Goal: Task Accomplishment & Management: Complete application form

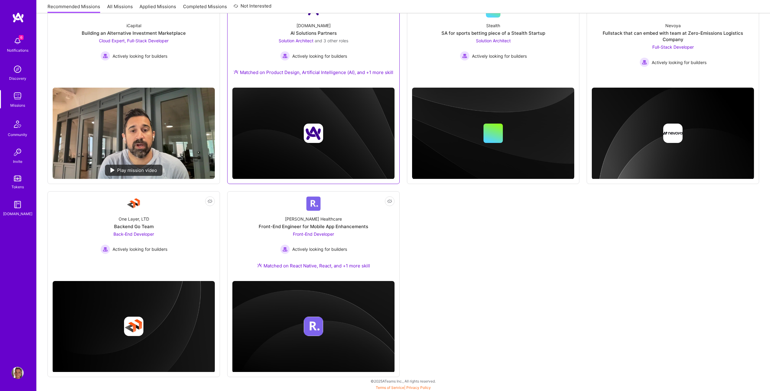
scroll to position [105, 0]
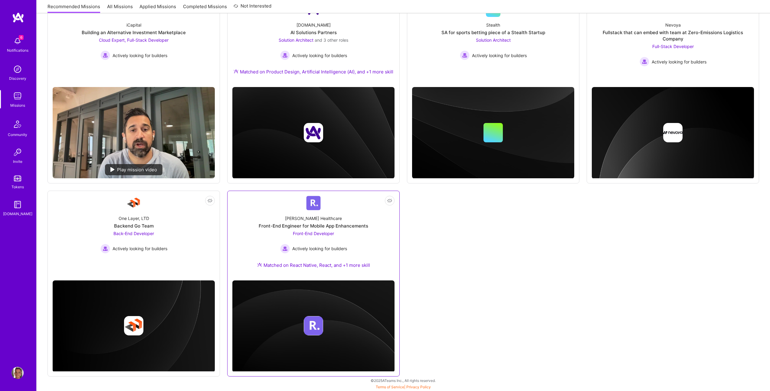
click at [317, 220] on div "[PERSON_NAME] Healthcare" at bounding box center [313, 218] width 57 height 6
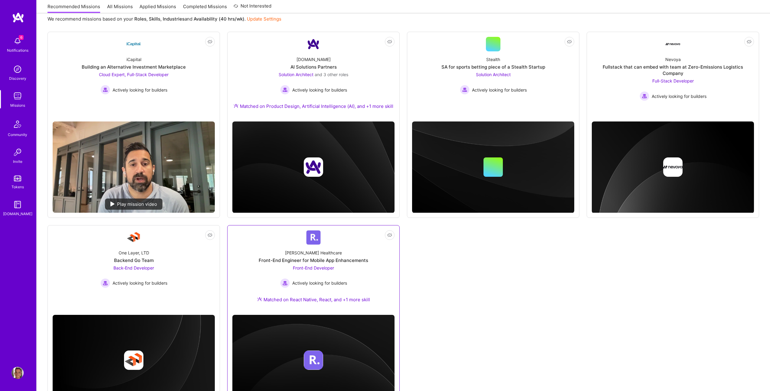
scroll to position [60, 0]
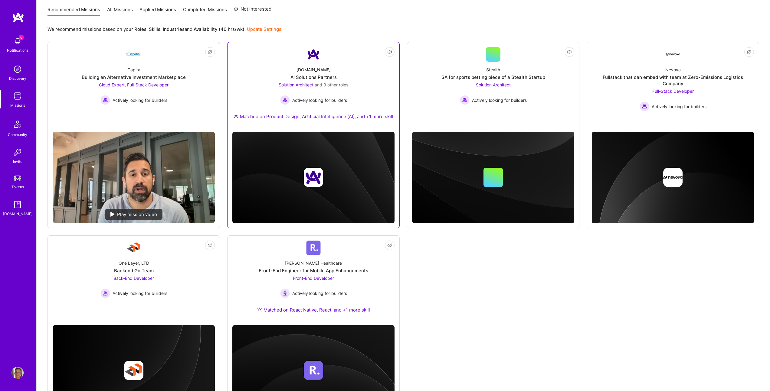
click at [299, 118] on div "Matched on Product Design, Artificial Intelligence (AI), and +1 more skill" at bounding box center [313, 116] width 160 height 6
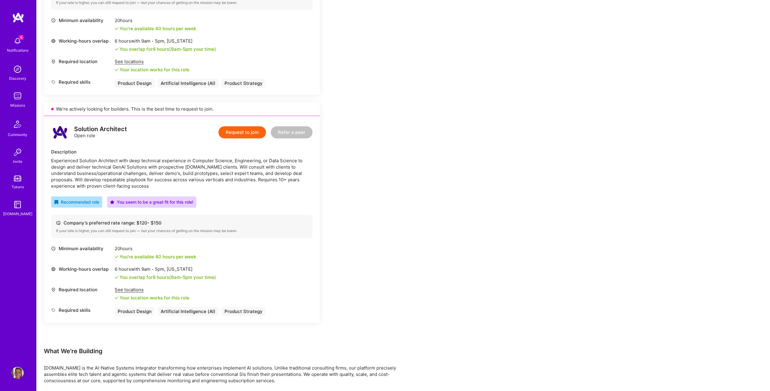
scroll to position [725, 0]
click at [236, 130] on button "Request to join" at bounding box center [241, 132] width 47 height 12
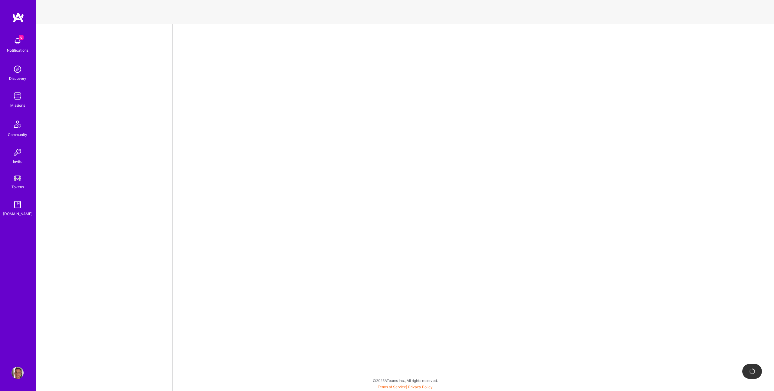
select select "US"
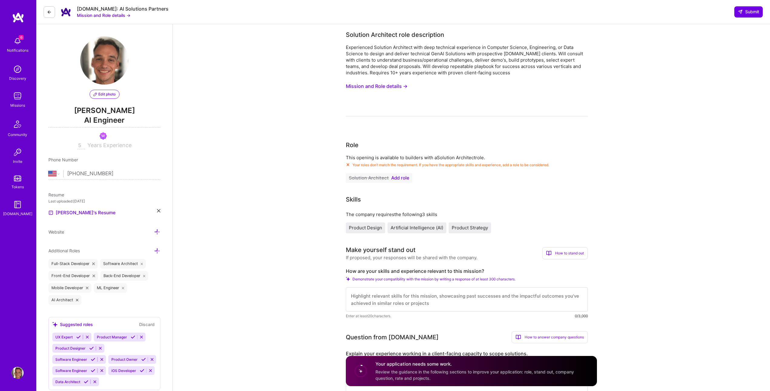
scroll to position [1, 0]
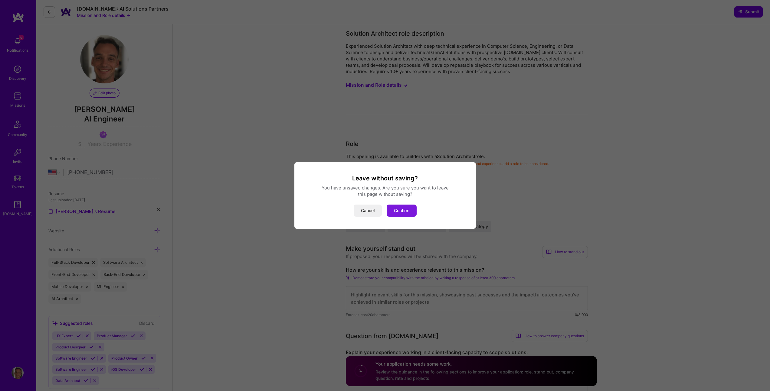
click at [405, 210] on button "Confirm" at bounding box center [401, 211] width 30 height 12
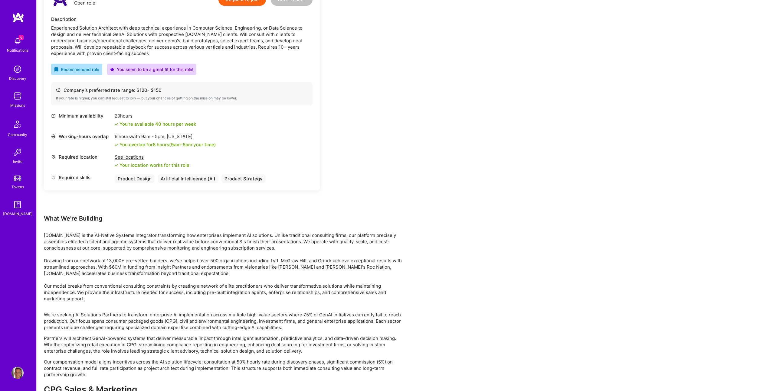
scroll to position [761, 0]
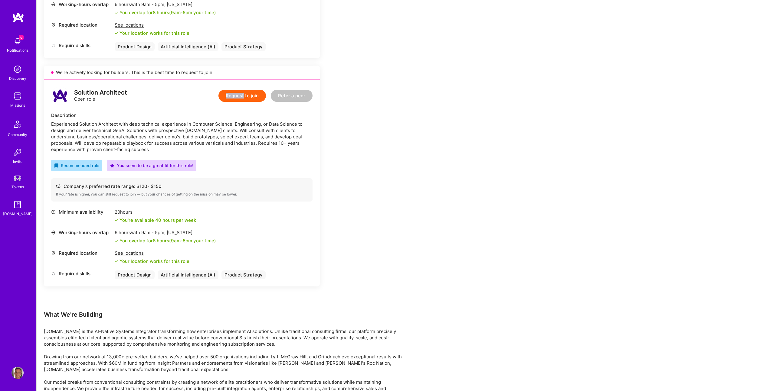
click at [248, 97] on button "Request to join" at bounding box center [241, 96] width 47 height 12
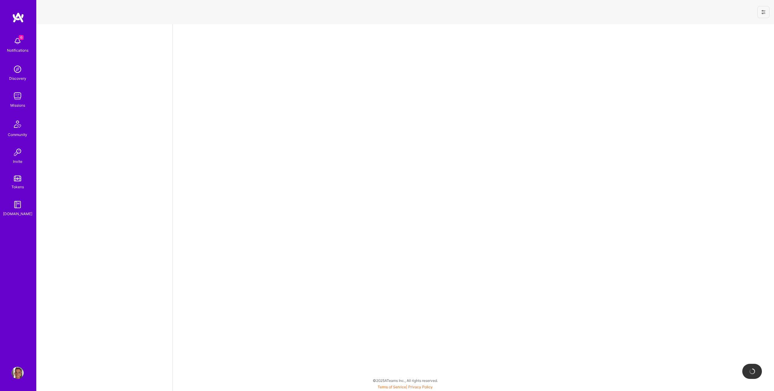
select select "US"
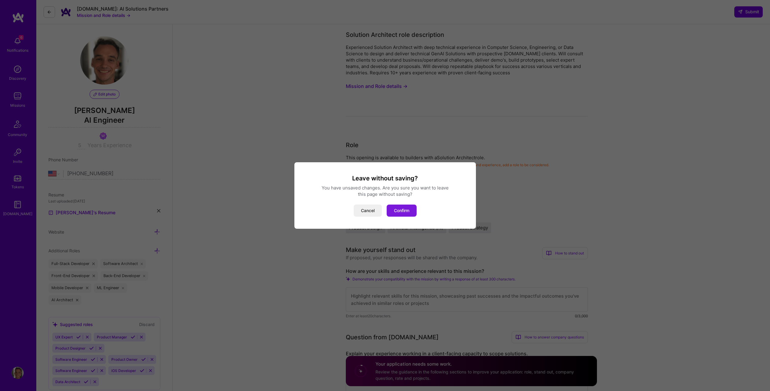
click at [398, 213] on button "Confirm" at bounding box center [401, 211] width 30 height 12
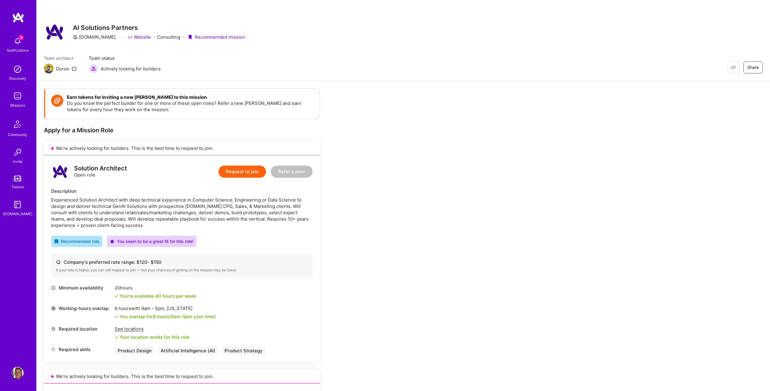
click at [90, 169] on div "Solution Architect" at bounding box center [100, 168] width 53 height 6
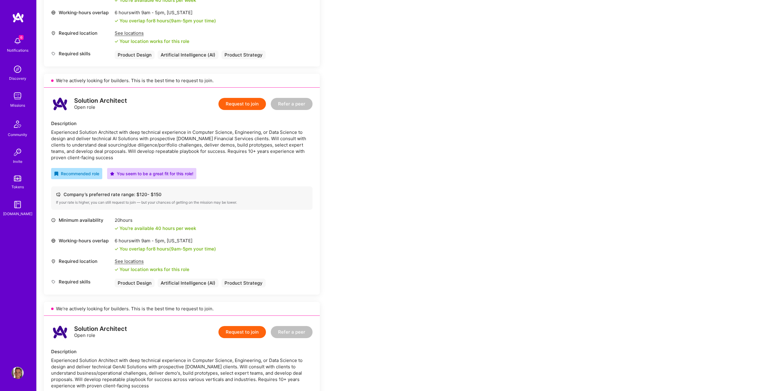
scroll to position [694, 0]
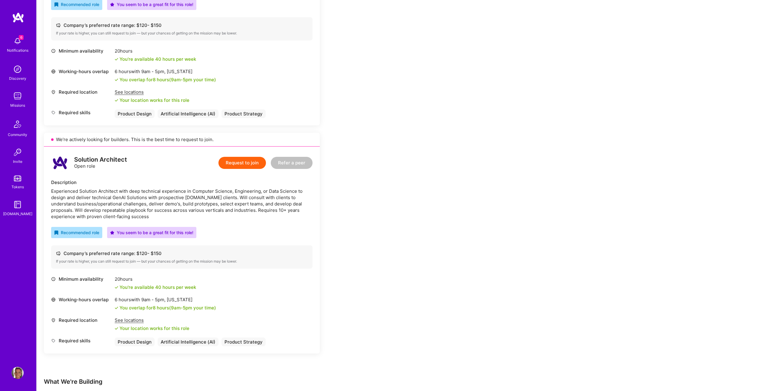
click at [244, 163] on button "Request to join" at bounding box center [241, 163] width 47 height 12
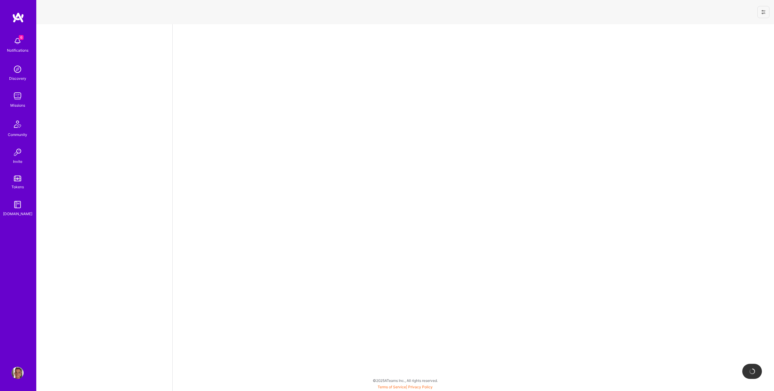
select select "US"
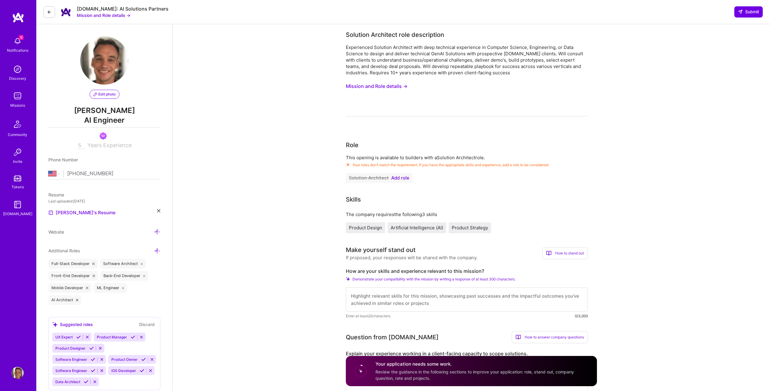
scroll to position [1, 0]
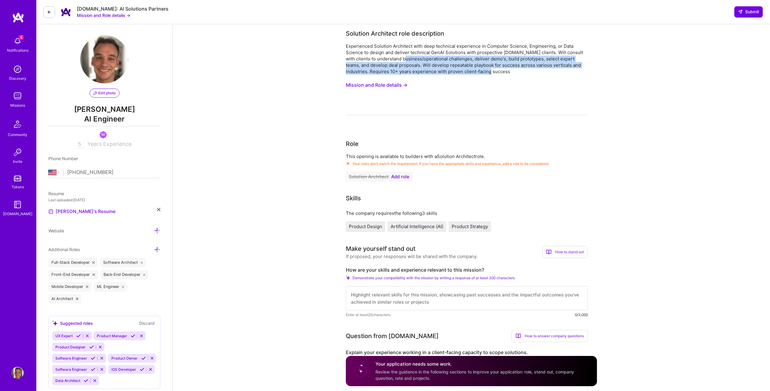
drag, startPoint x: 396, startPoint y: 61, endPoint x: 487, endPoint y: 71, distance: 91.0
click at [484, 71] on div "Experienced Solution Architect with deep technical experience in Computer Scien…" at bounding box center [467, 59] width 242 height 32
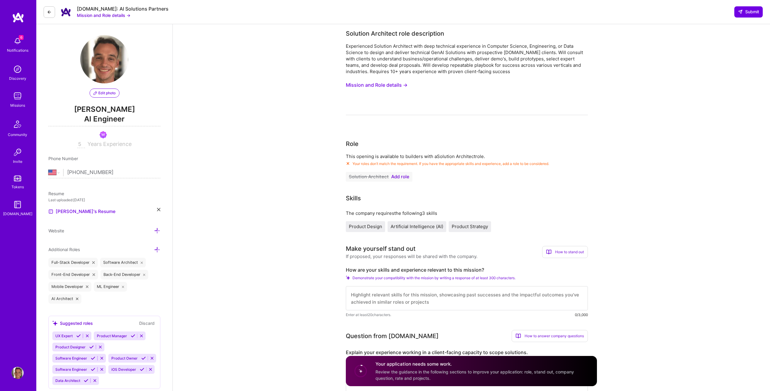
click at [488, 71] on div "Experienced Solution Architect with deep technical experience in Computer Scien…" at bounding box center [467, 59] width 242 height 32
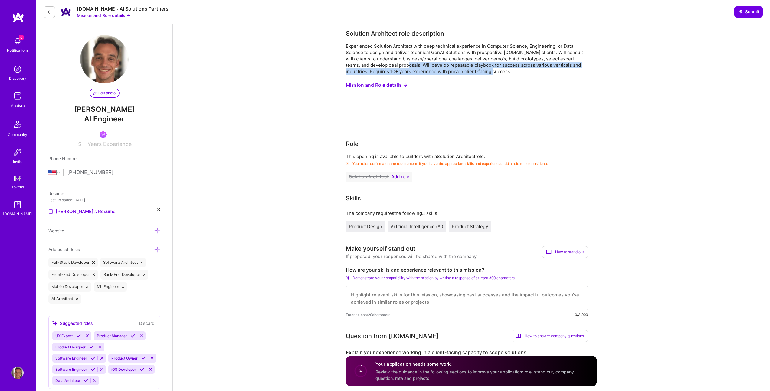
drag, startPoint x: 490, startPoint y: 72, endPoint x: 399, endPoint y: 63, distance: 91.4
click at [399, 63] on div "Experienced Solution Architect with deep technical experience in Computer Scien…" at bounding box center [467, 59] width 242 height 32
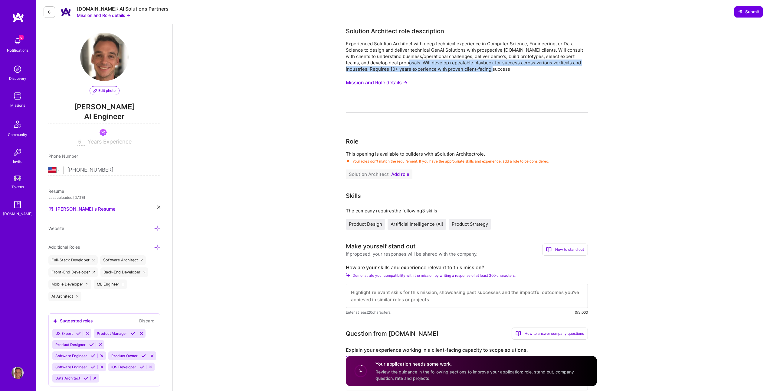
scroll to position [0, 0]
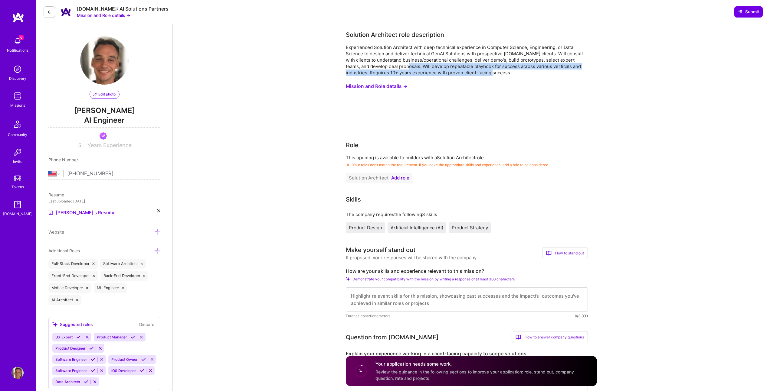
click at [377, 88] on button "Mission and Role details →" at bounding box center [377, 86] width 62 height 11
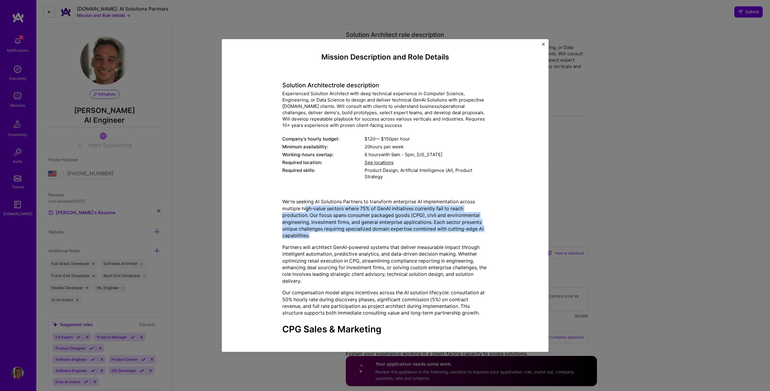
drag, startPoint x: 303, startPoint y: 209, endPoint x: 326, endPoint y: 235, distance: 34.9
click at [326, 235] on p "We're seeking AI Solutions Partners to transform enterprise AI implementation a…" at bounding box center [385, 219] width 206 height 41
click at [543, 44] on img "Close" at bounding box center [543, 44] width 3 height 3
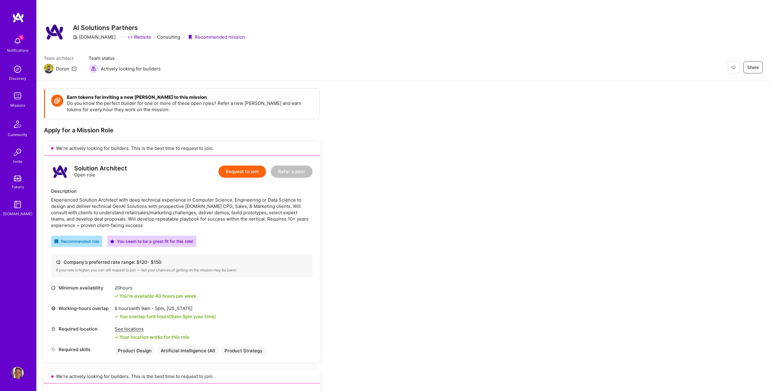
scroll to position [761, 0]
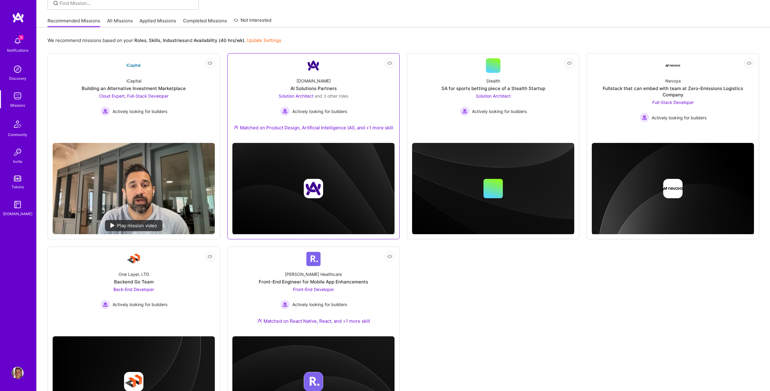
scroll to position [105, 0]
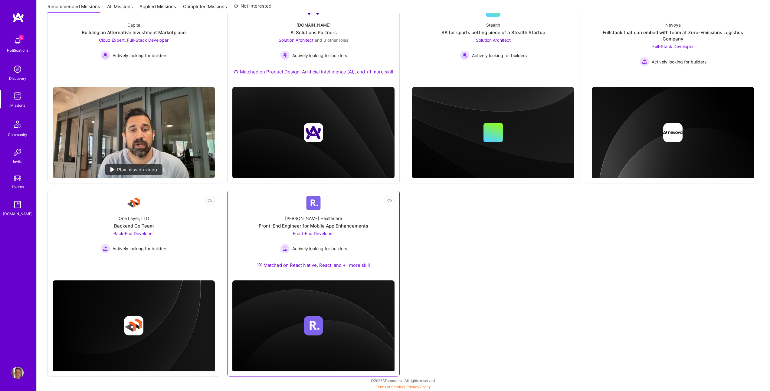
click at [296, 266] on div "Matched on React Native, React, and +1 more skill" at bounding box center [313, 265] width 113 height 6
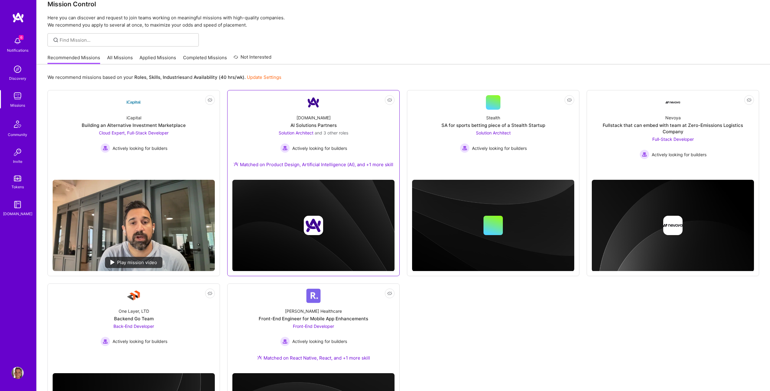
scroll to position [0, 0]
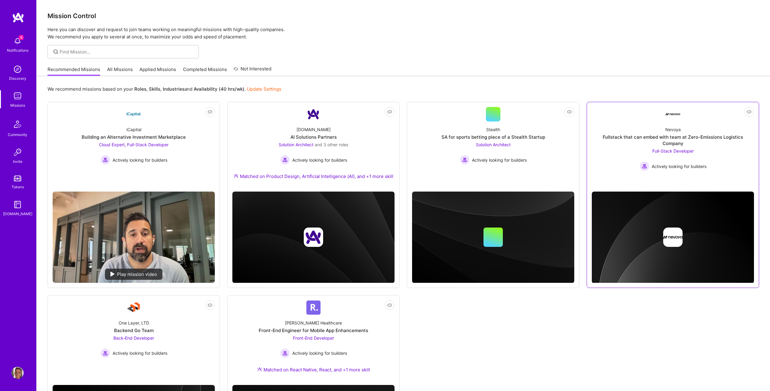
click at [639, 136] on div "Fullstack that can embed with team at Zero-Emissions Logistics Company" at bounding box center [673, 140] width 162 height 13
click at [110, 68] on link "All Missions" at bounding box center [120, 71] width 26 height 10
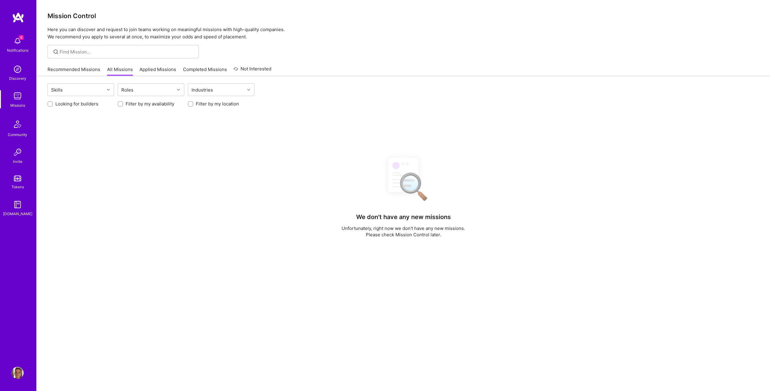
click at [65, 106] on label "Looking for builders" at bounding box center [76, 104] width 43 height 6
click at [53, 106] on input "Looking for builders" at bounding box center [51, 104] width 4 height 4
checkbox input "true"
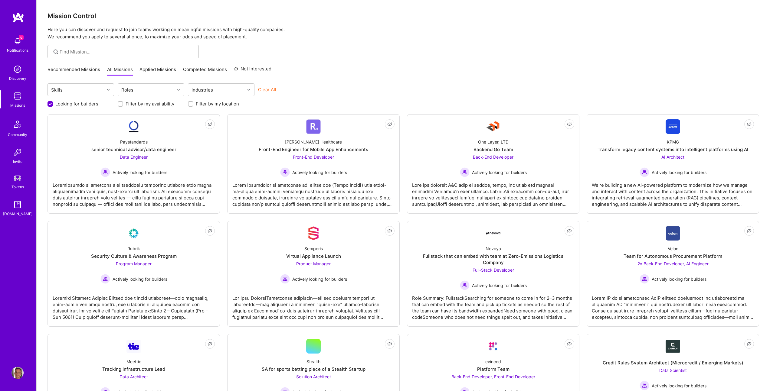
click at [24, 34] on div "6 Notifications Discovery Missions Community Invite Tokens A.Guide" at bounding box center [18, 185] width 36 height 347
click at [21, 37] on span "6" at bounding box center [21, 37] width 5 height 5
click at [257, 58] on div "6 6 Notifications Discovery Missions Community Invite Tokens A.Guide Profile Cl…" at bounding box center [385, 382] width 770 height 765
click at [496, 157] on span "Back-End Developer" at bounding box center [493, 157] width 41 height 5
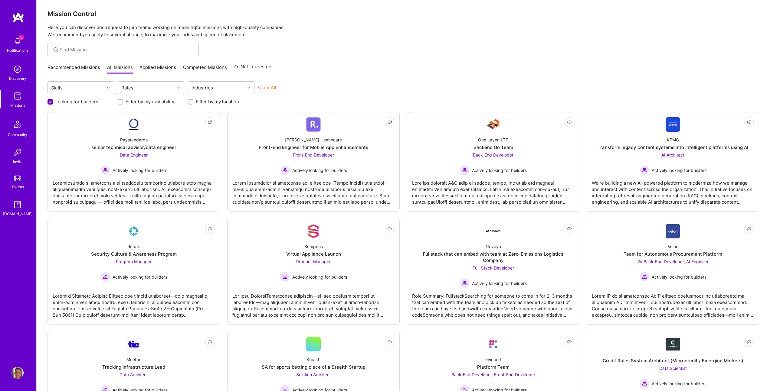
click at [190, 102] on input "Filter by my location" at bounding box center [191, 102] width 4 height 4
checkbox input "true"
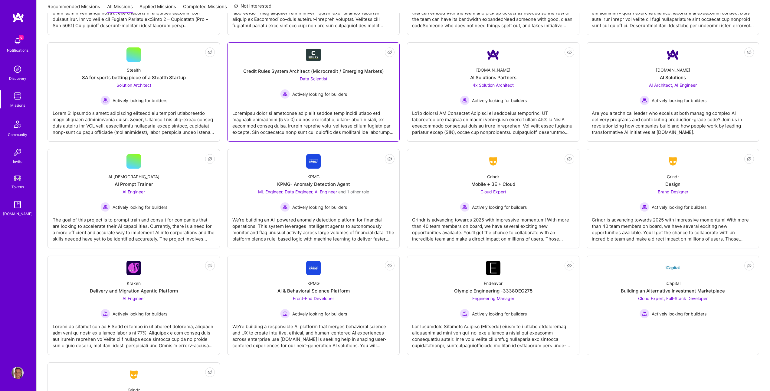
scroll to position [293, 0]
click at [282, 274] on div "KPMG AI & Behavioral Science Platform Front-End Developer Actively looking for …" at bounding box center [313, 295] width 162 height 43
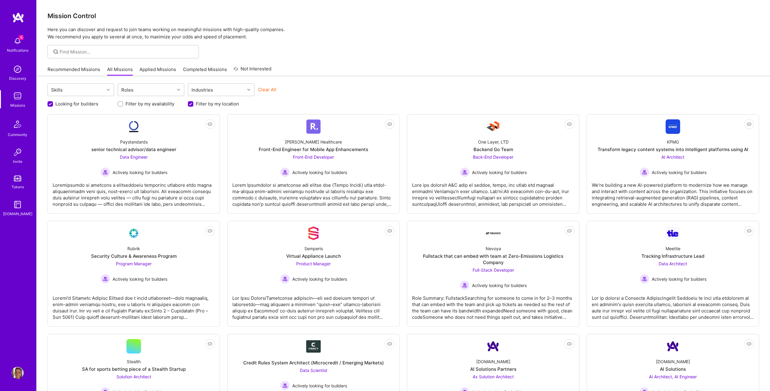
scroll to position [293, 0]
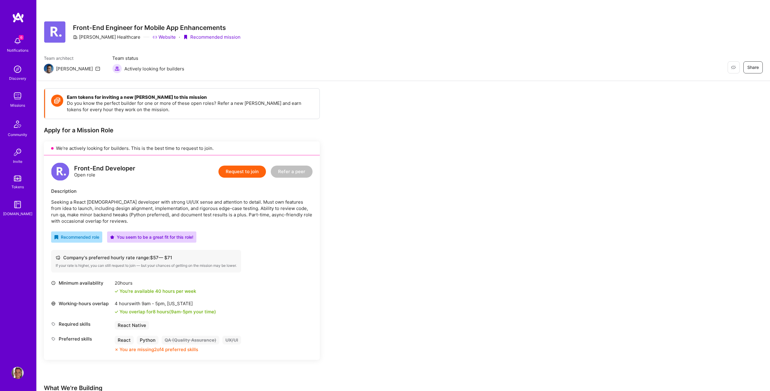
drag, startPoint x: 112, startPoint y: 223, endPoint x: 119, endPoint y: 220, distance: 7.3
click at [119, 220] on p "Seeking a React Native developer with strong UI/UX sense and attention to detai…" at bounding box center [181, 211] width 261 height 25
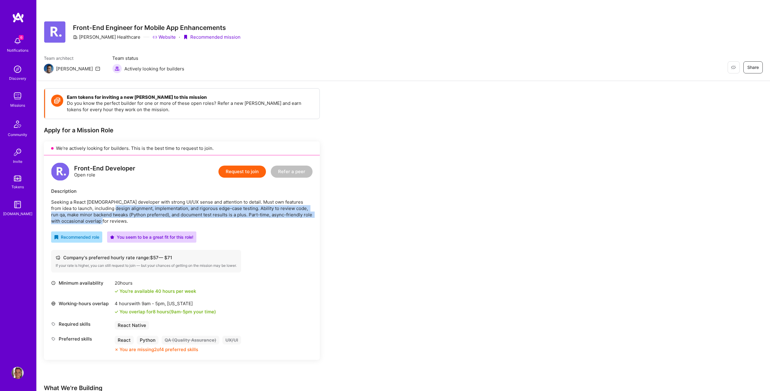
drag, startPoint x: 119, startPoint y: 220, endPoint x: 97, endPoint y: 211, distance: 23.5
click at [97, 211] on p "Seeking a React Native developer with strong UI/UX sense and attention to detai…" at bounding box center [181, 211] width 261 height 25
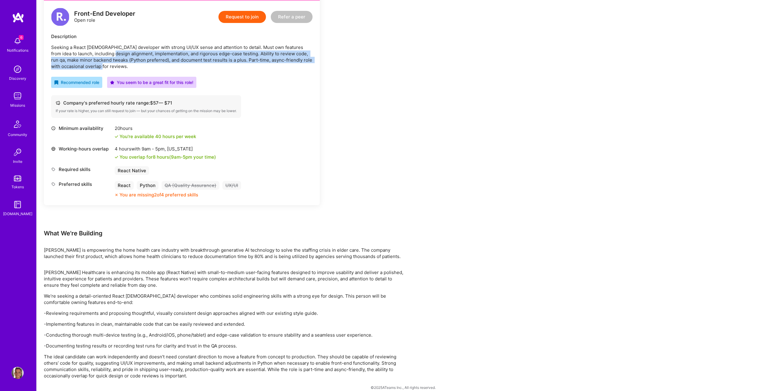
scroll to position [162, 0]
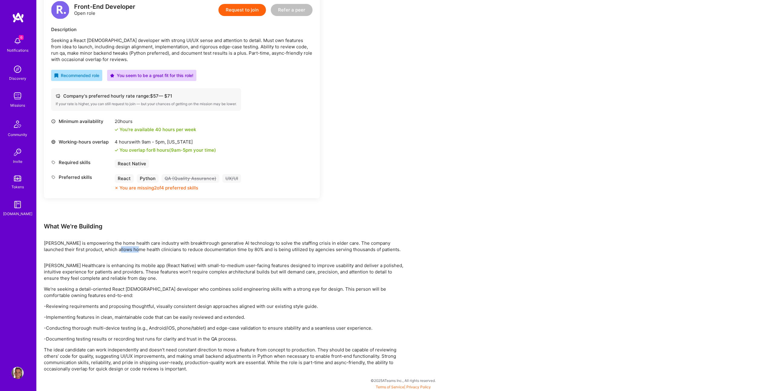
drag, startPoint x: 106, startPoint y: 249, endPoint x: 126, endPoint y: 250, distance: 20.3
click at [126, 250] on p "Roger is empowering the home health care industry with breakthrough generative …" at bounding box center [225, 246] width 363 height 13
drag, startPoint x: 137, startPoint y: 288, endPoint x: 97, endPoint y: 276, distance: 41.8
click at [97, 276] on div "Roger Healthcare is enhancing its mobile app (React Native) with small-to-mediu…" at bounding box center [225, 317] width 363 height 110
click at [97, 276] on p "Roger Healthcare is enhancing its mobile app (React Native) with small-to-mediu…" at bounding box center [225, 271] width 363 height 19
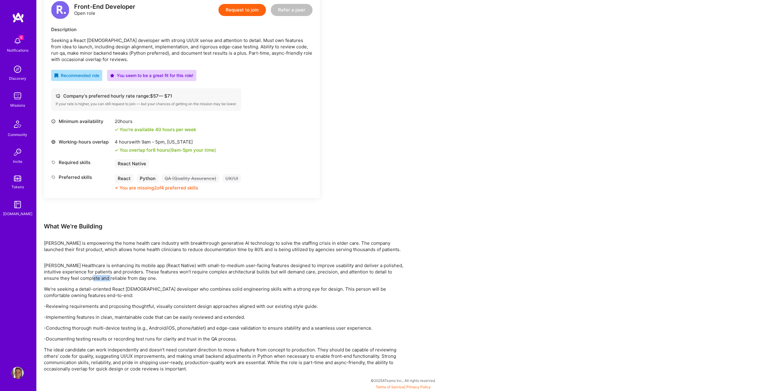
click at [97, 276] on p "Roger Healthcare is enhancing its mobile app (React Native) with small-to-mediu…" at bounding box center [225, 271] width 363 height 19
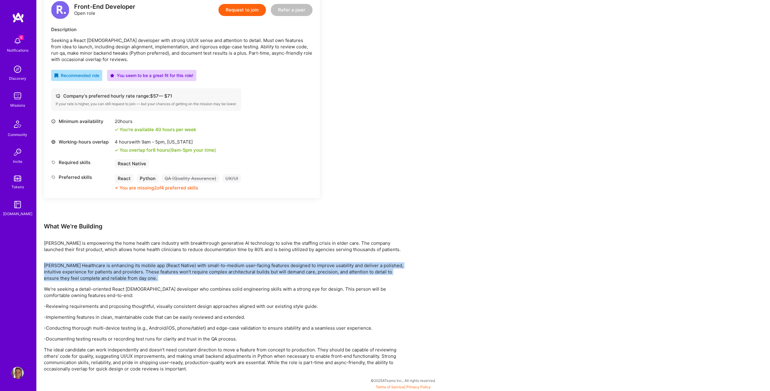
click at [97, 276] on p "Roger Healthcare is enhancing its mobile app (React Native) with small-to-mediu…" at bounding box center [225, 271] width 363 height 19
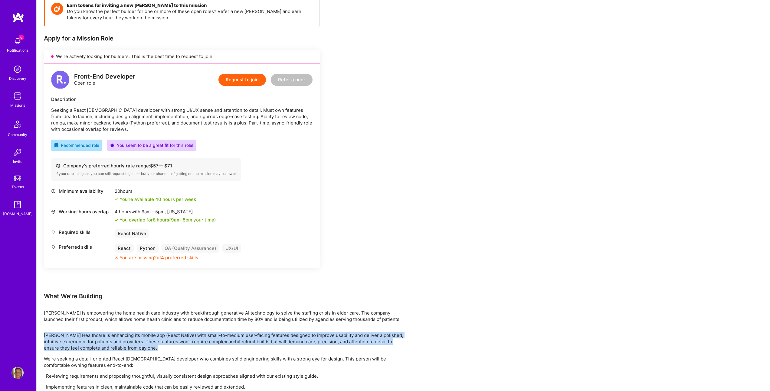
scroll to position [0, 0]
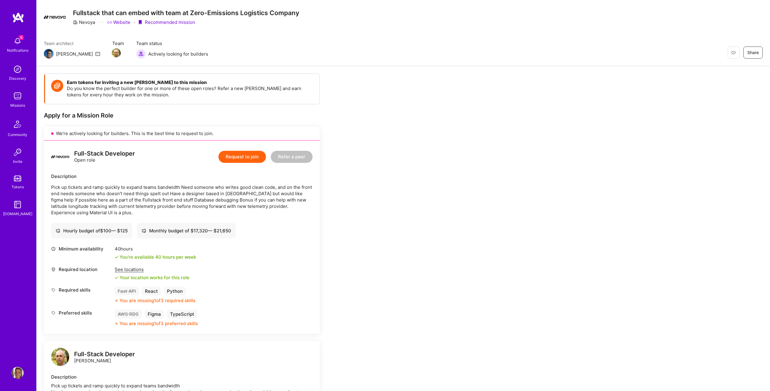
scroll to position [16, 0]
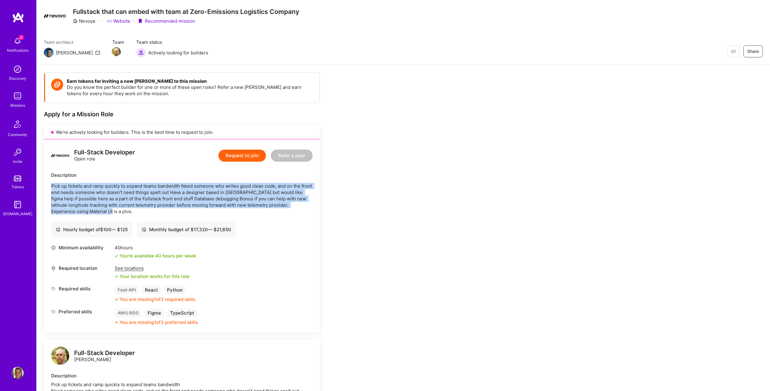
drag, startPoint x: 113, startPoint y: 214, endPoint x: 57, endPoint y: 179, distance: 66.0
click at [57, 179] on div "Description Pick up tickets and ramp quickly to expand teams bandwidth Need som…" at bounding box center [181, 193] width 261 height 43
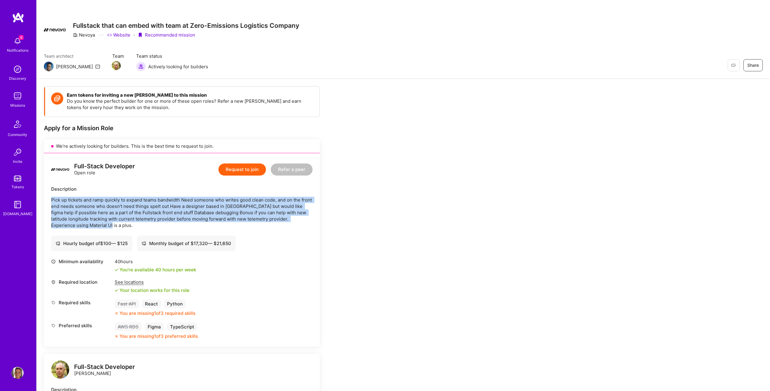
scroll to position [2, 0]
click at [244, 168] on button "Request to join" at bounding box center [241, 169] width 47 height 12
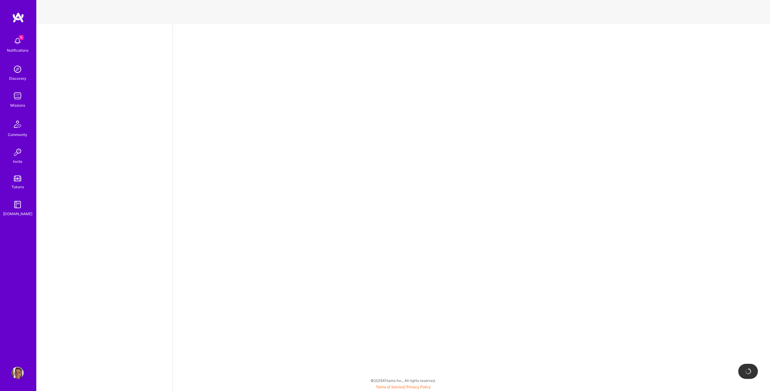
select select "US"
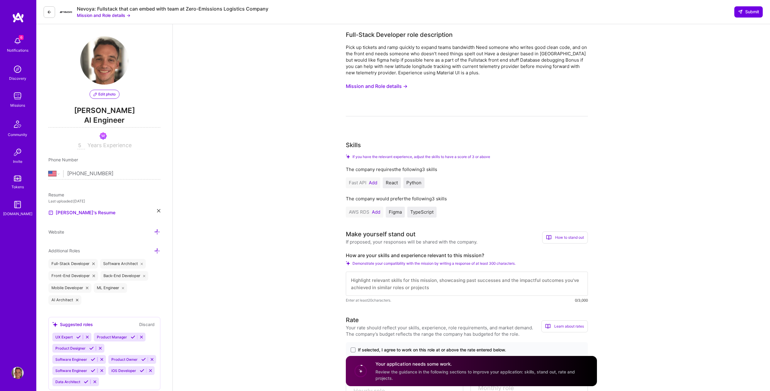
click at [375, 86] on button "Mission and Role details →" at bounding box center [377, 86] width 62 height 11
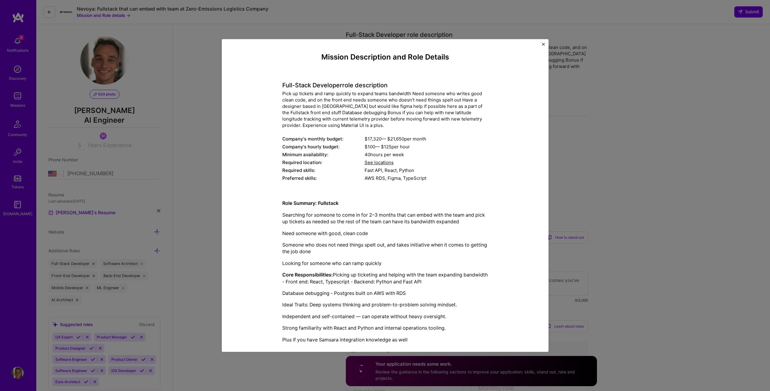
click at [542, 45] on img "Close" at bounding box center [543, 44] width 3 height 3
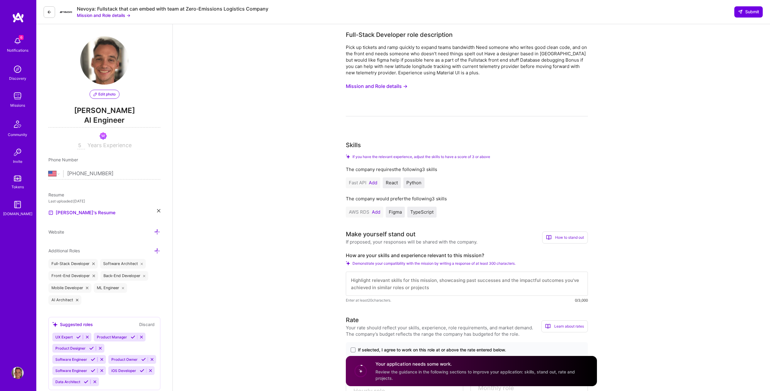
click at [371, 86] on button "Mission and Role details →" at bounding box center [377, 86] width 62 height 11
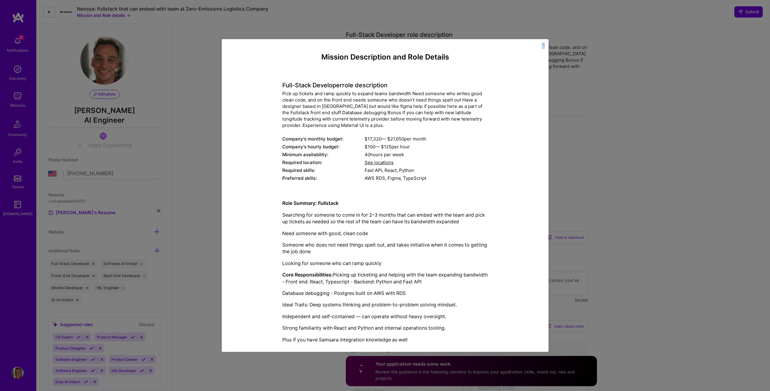
click at [544, 46] on div "Mission Description and Role Details Full-Stack Developer role description Pick…" at bounding box center [385, 195] width 327 height 313
click at [544, 46] on button "Close" at bounding box center [543, 46] width 3 height 6
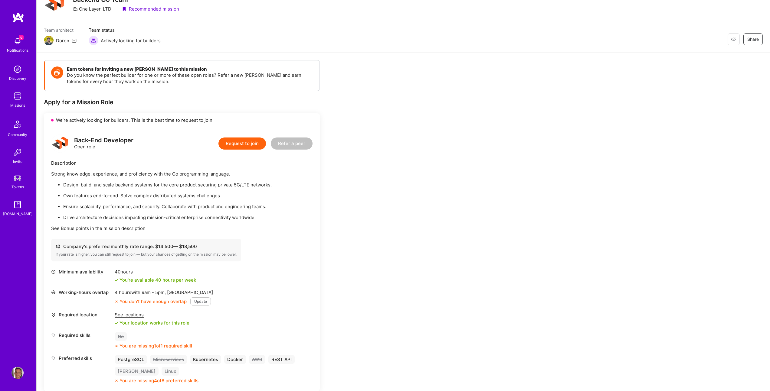
scroll to position [29, 0]
drag, startPoint x: 135, startPoint y: 194, endPoint x: 194, endPoint y: 197, distance: 58.1
click at [194, 197] on p "Own features end-to-end. Solve complex distributed systems challenges." at bounding box center [187, 194] width 249 height 6
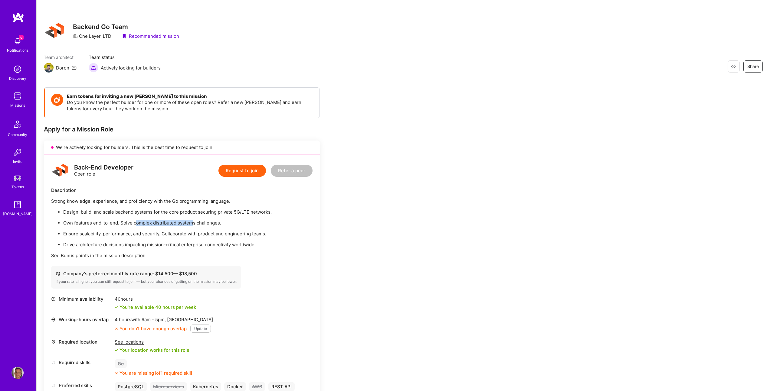
scroll to position [1, 0]
